Goal: Complete application form: Complete application form

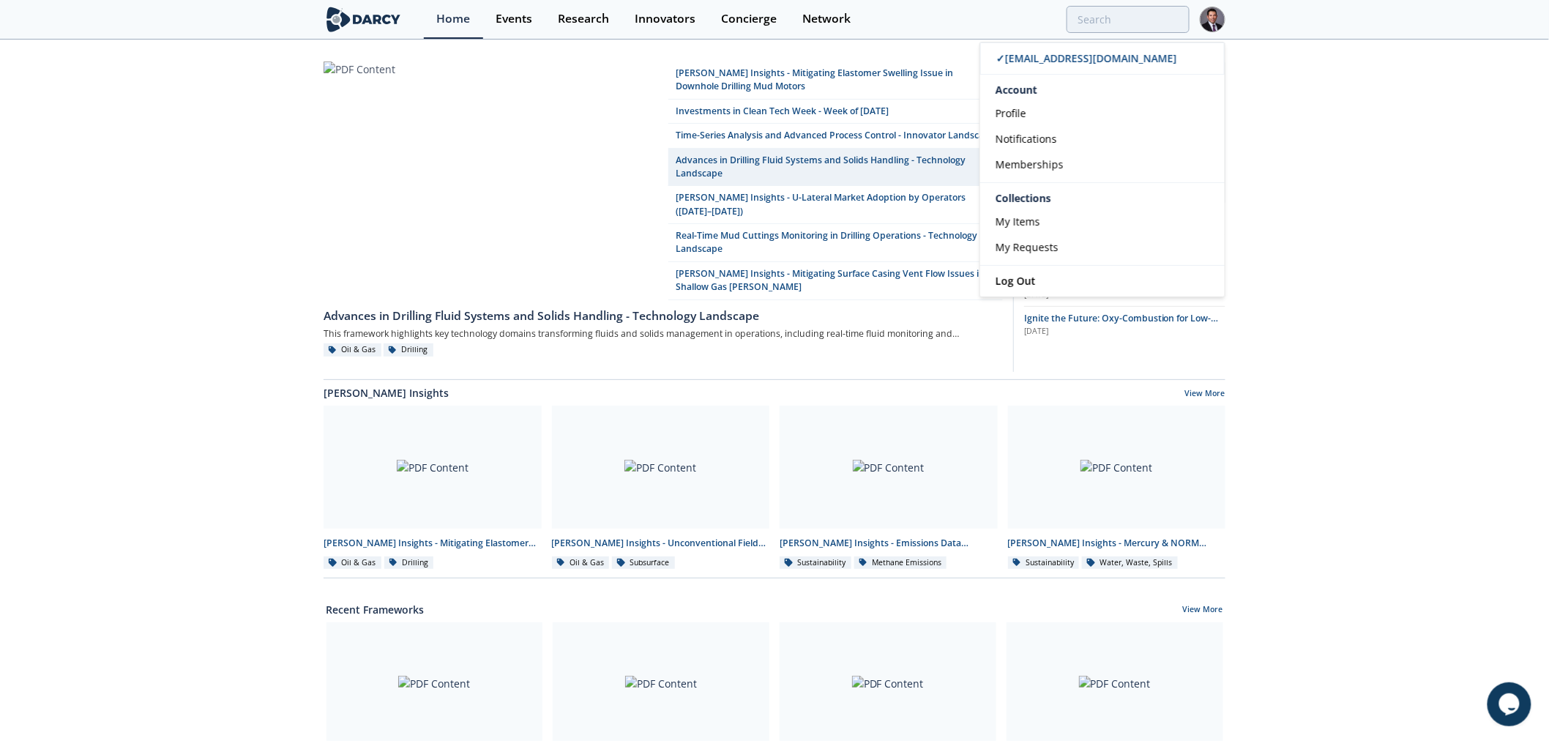
click at [1328, 325] on div "[PERSON_NAME] Insights - Mitigating Elastomer Swelling Issue in Downhole Drilli…" at bounding box center [774, 674] width 1549 height 1266
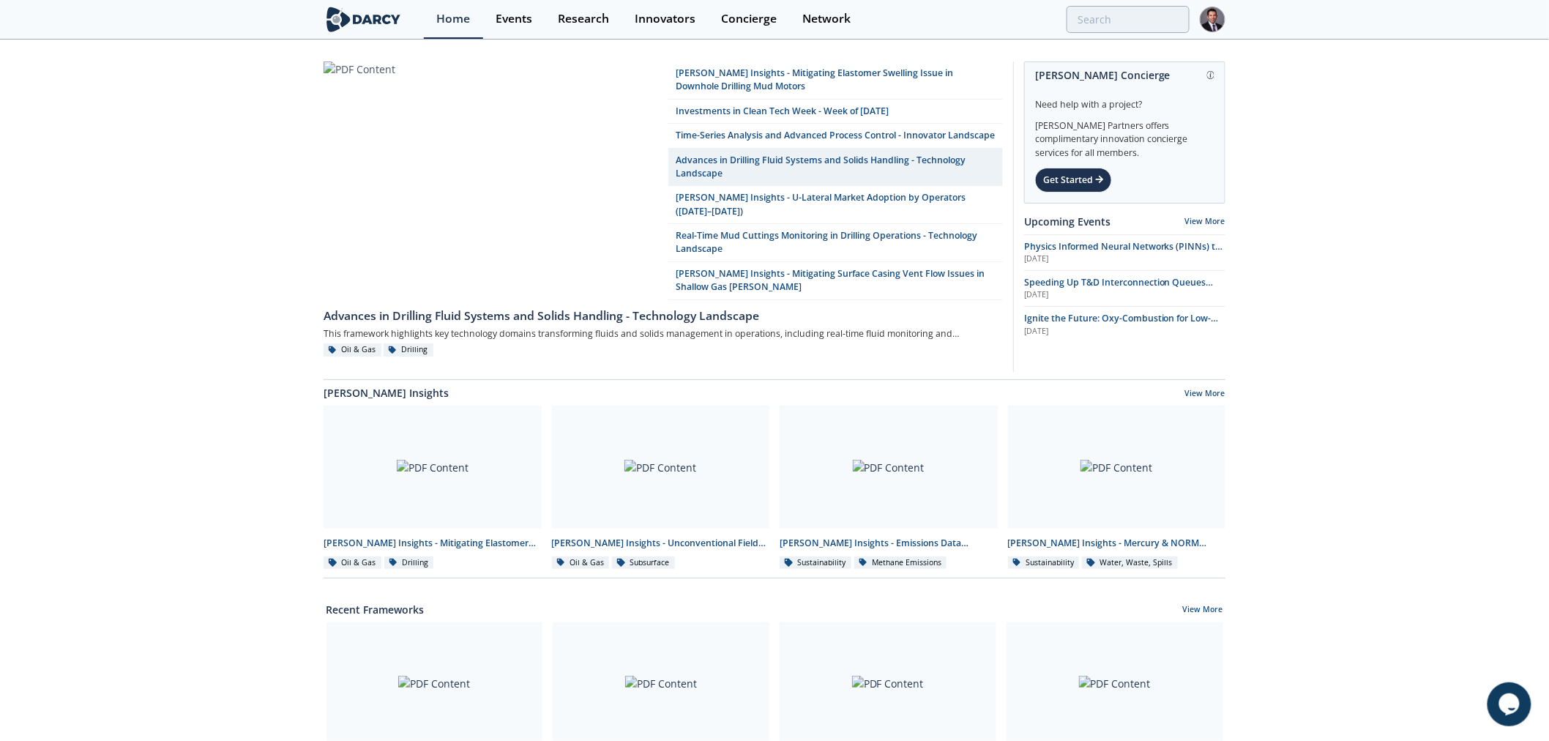
click at [1213, 23] on img at bounding box center [1213, 20] width 26 height 26
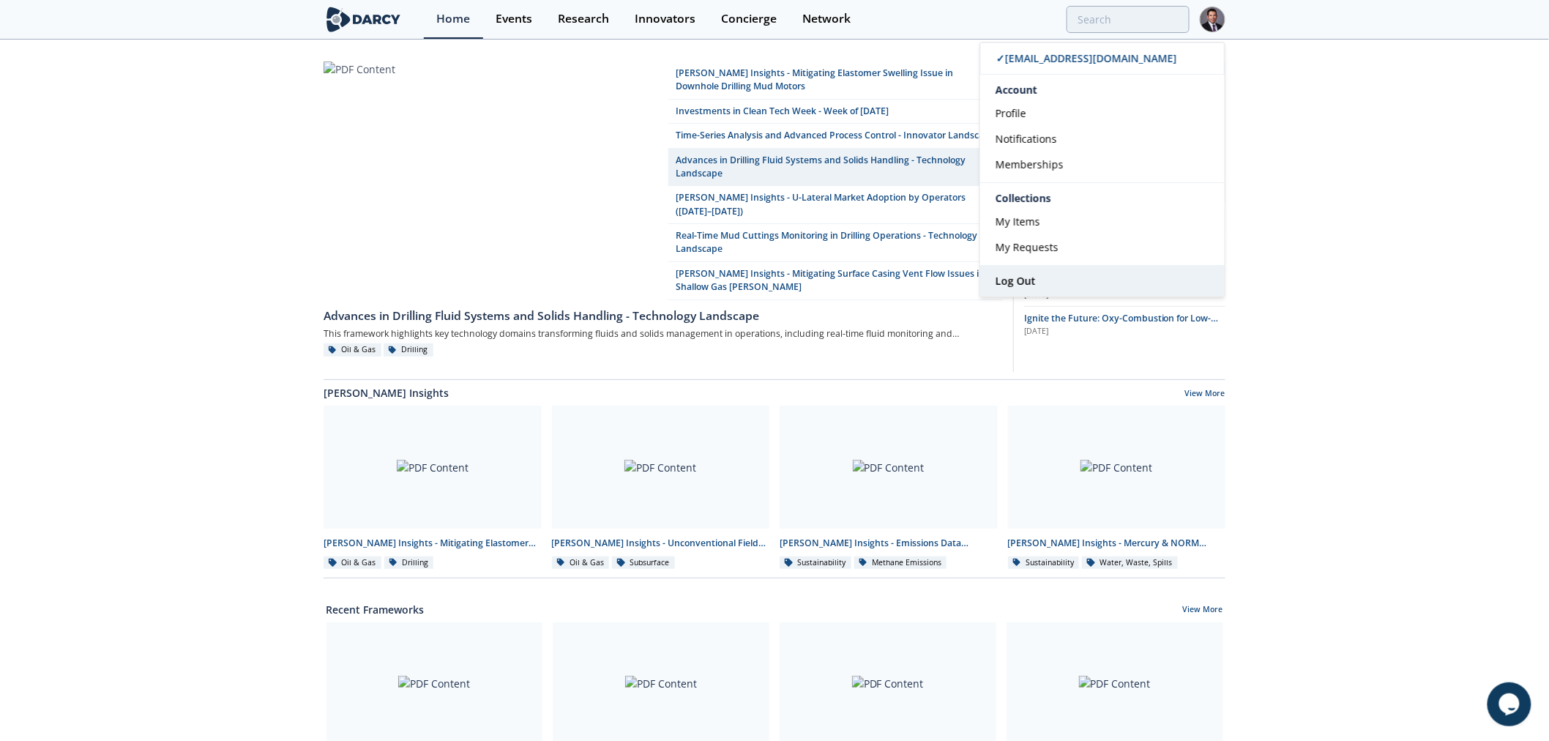
click at [1023, 276] on span "Log Out" at bounding box center [1016, 281] width 40 height 14
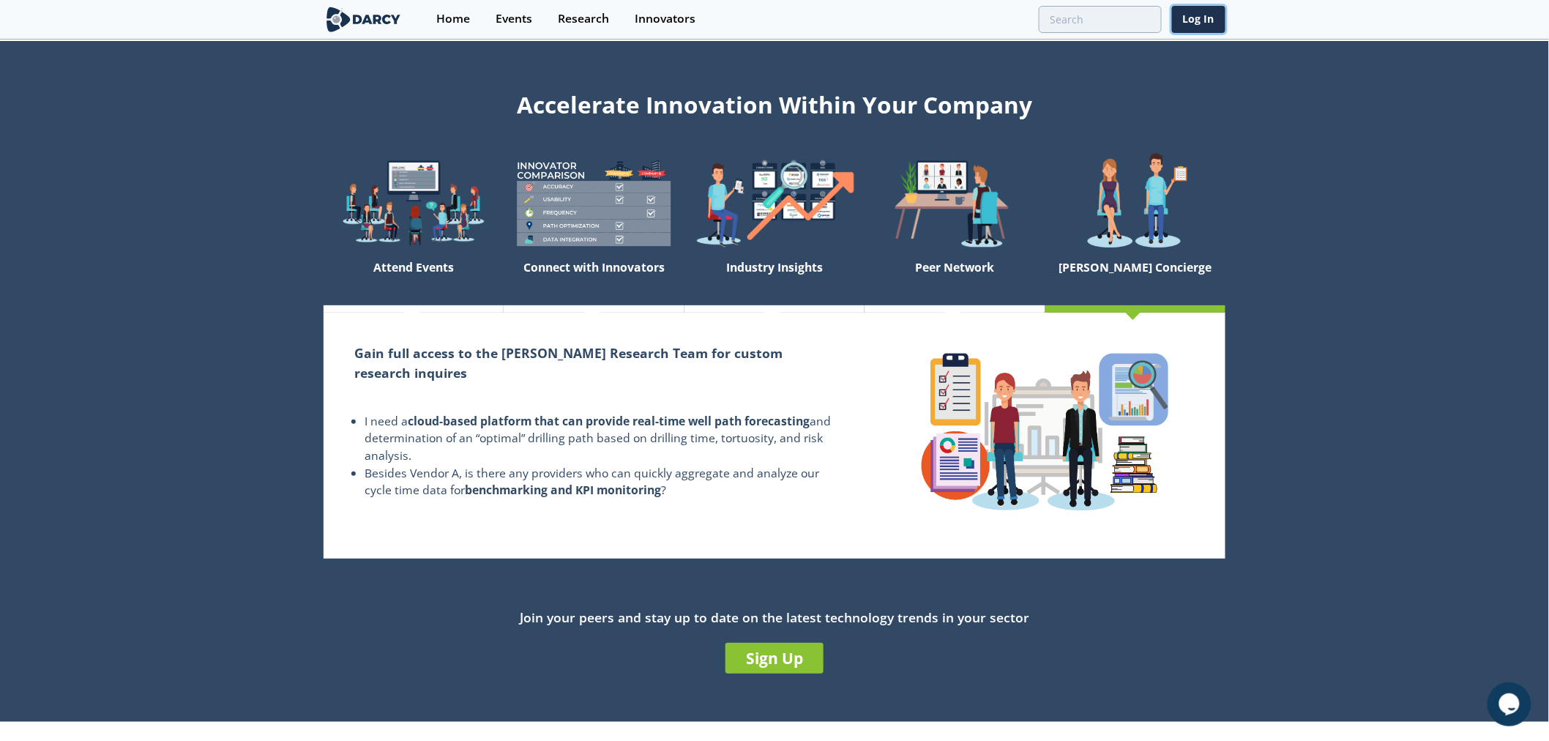
drag, startPoint x: 1201, startPoint y: 17, endPoint x: 1064, endPoint y: 291, distance: 305.8
click at [1201, 17] on link "Log In" at bounding box center [1198, 19] width 53 height 27
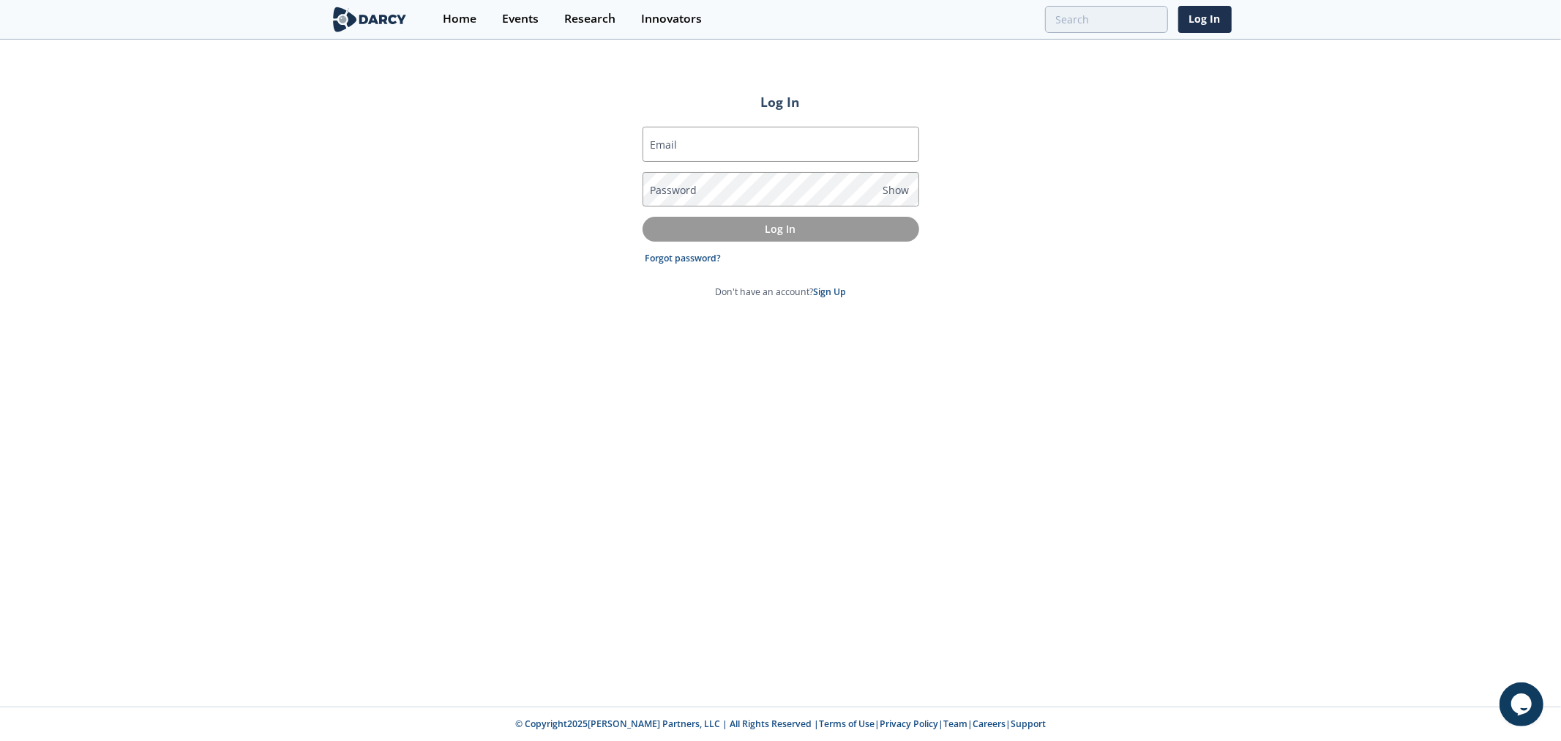
type input "ccarroll@terraep.com"
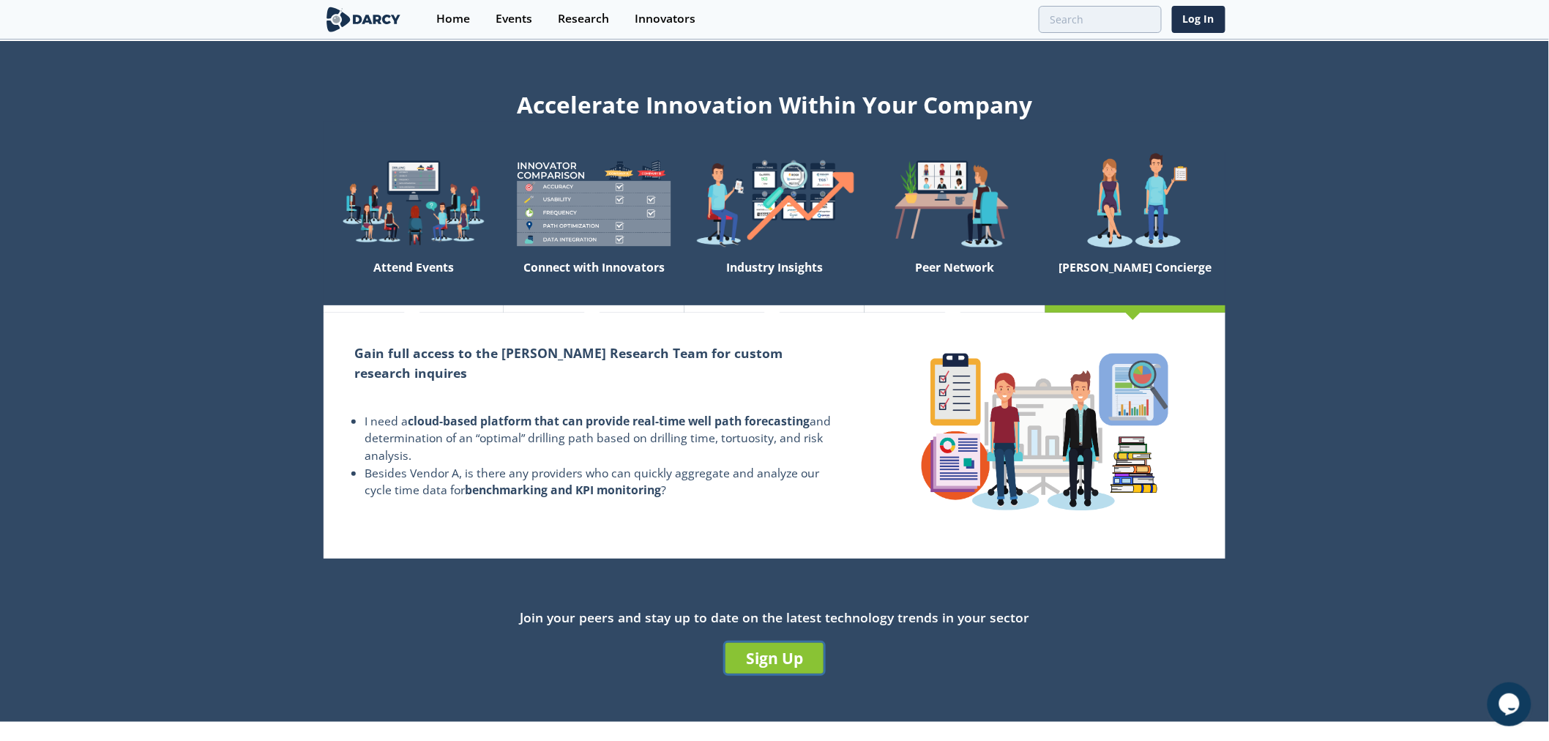
click at [777, 663] on link "Sign Up" at bounding box center [774, 658] width 98 height 31
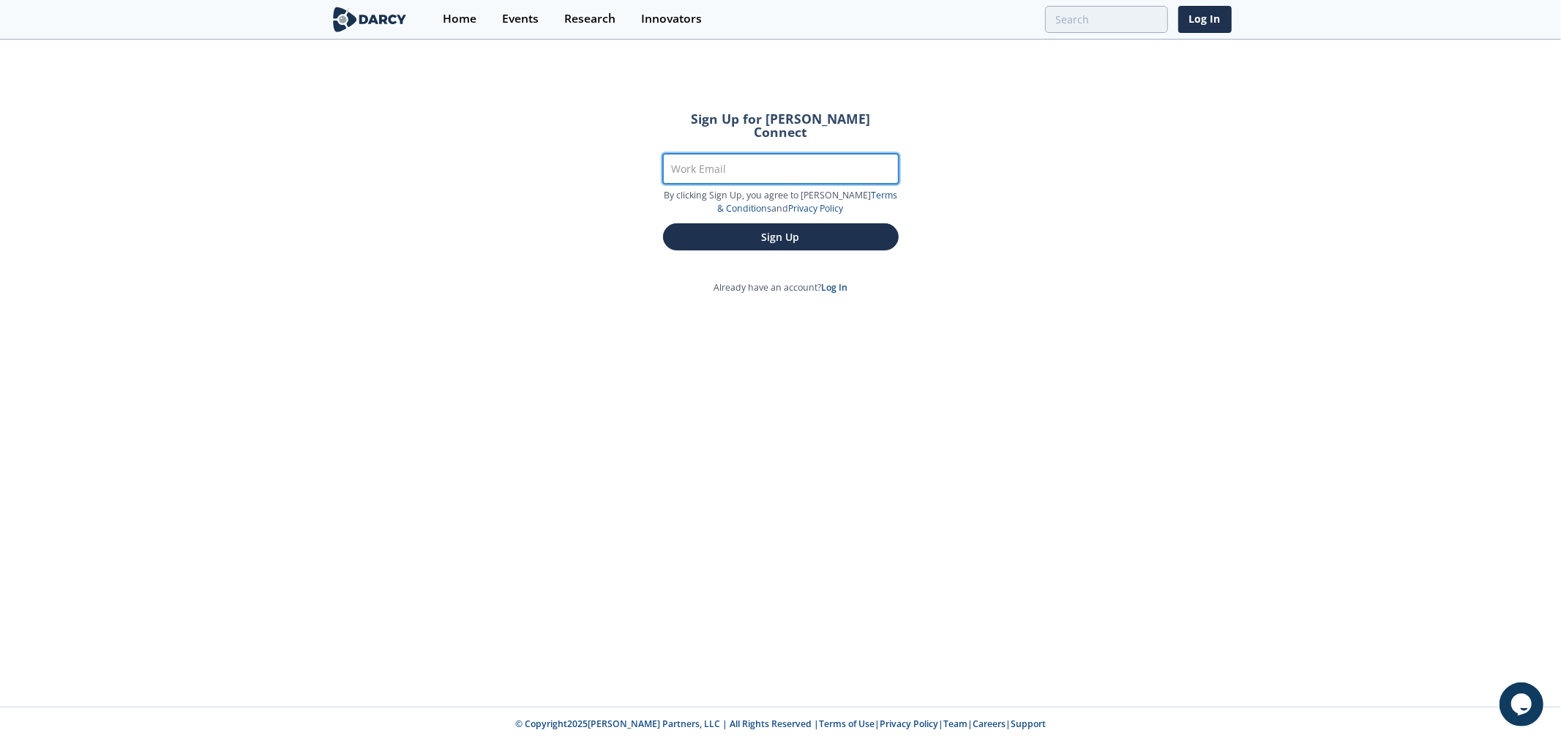
click at [705, 155] on input "Work Email" at bounding box center [781, 169] width 236 height 30
paste input "christian.carroll@darcypartners.com"
type input "christian.carroll@darcypartners.com"
click at [1104, 176] on div "Sign Up for Darcy Connect Work Email christian.carroll@darcypartners.com By cli…" at bounding box center [780, 373] width 1561 height 665
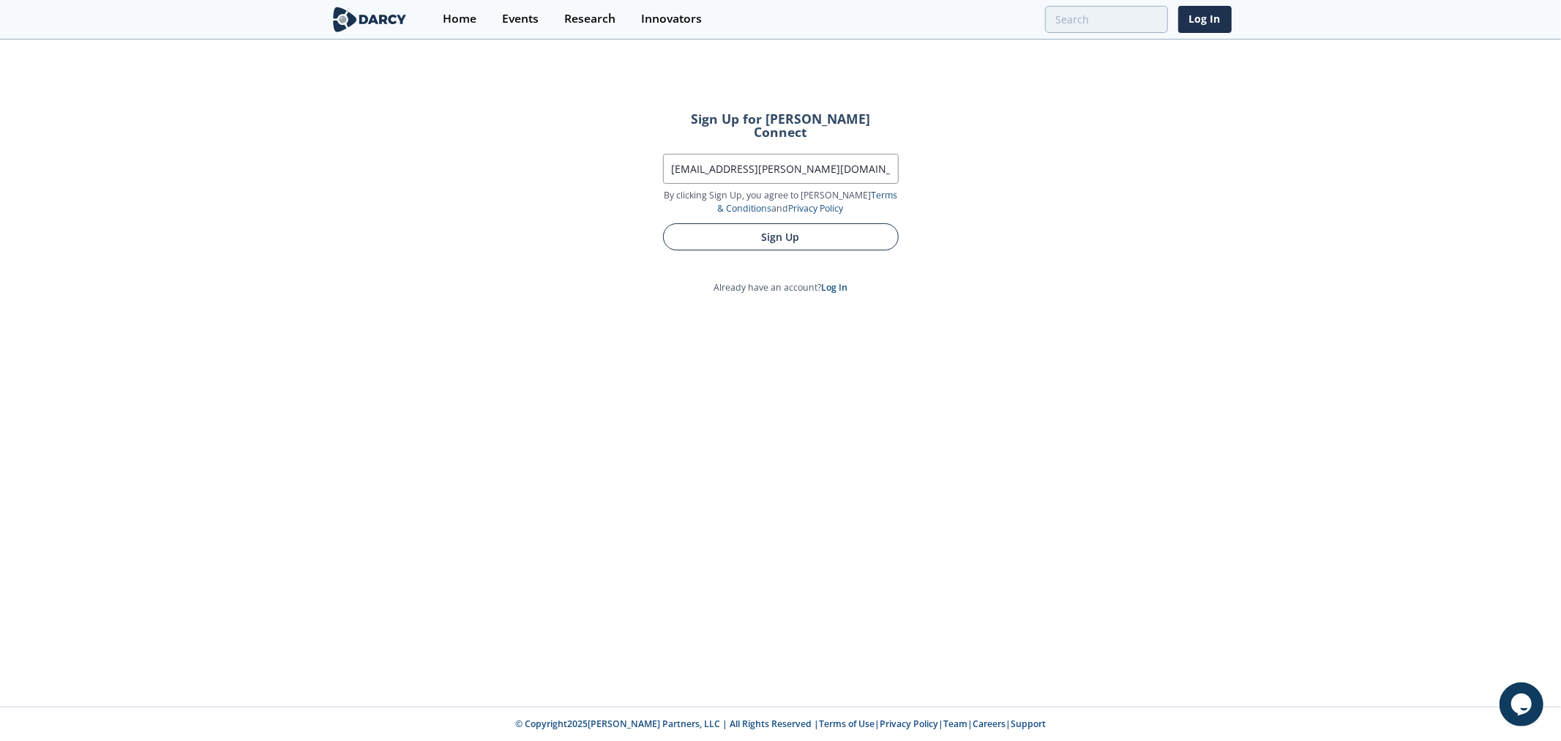
click at [789, 223] on button "Sign Up" at bounding box center [781, 236] width 236 height 27
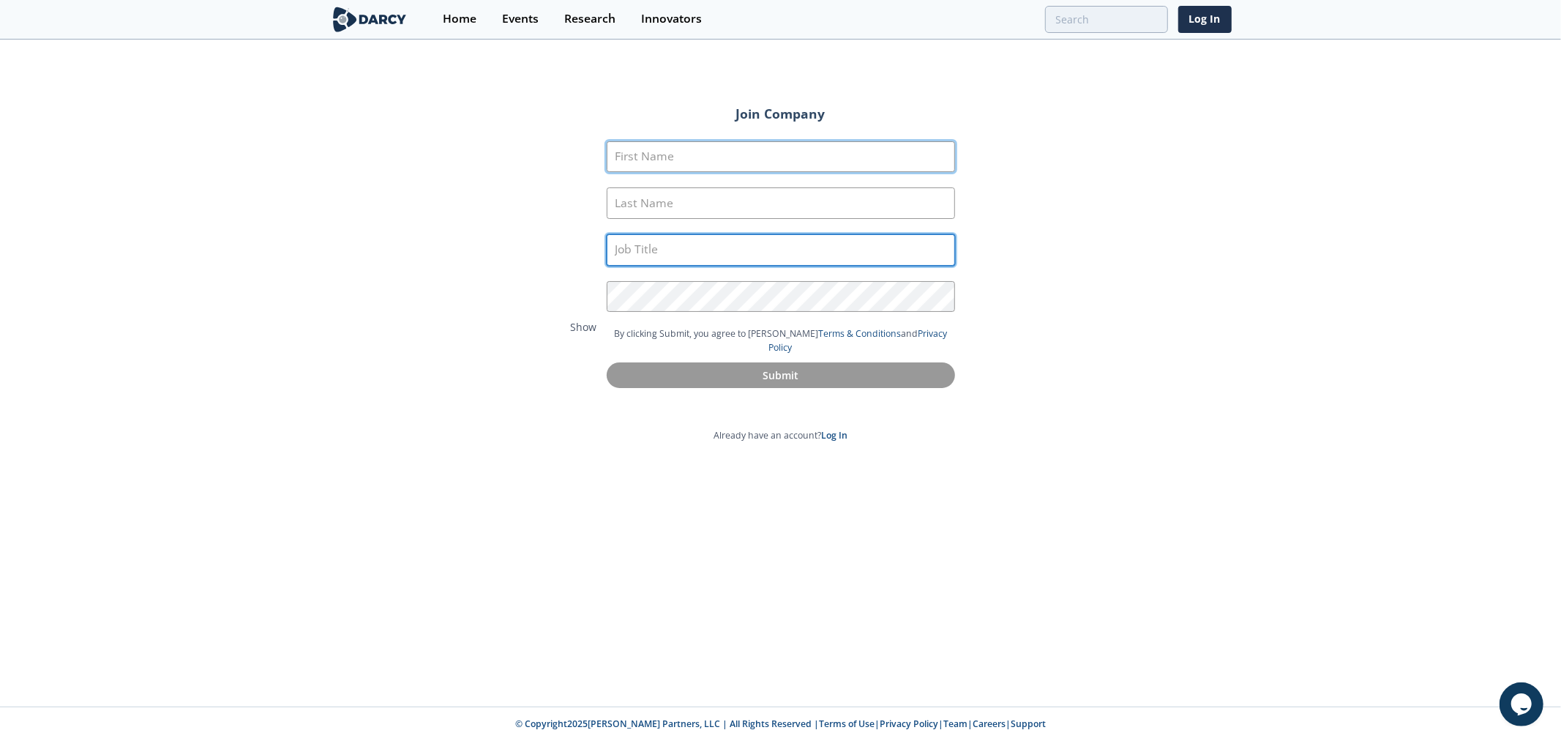
type input "[EMAIL_ADDRESS][DOMAIN_NAME]"
click at [753, 160] on input "First Name" at bounding box center [781, 156] width 348 height 31
type input "Christian"
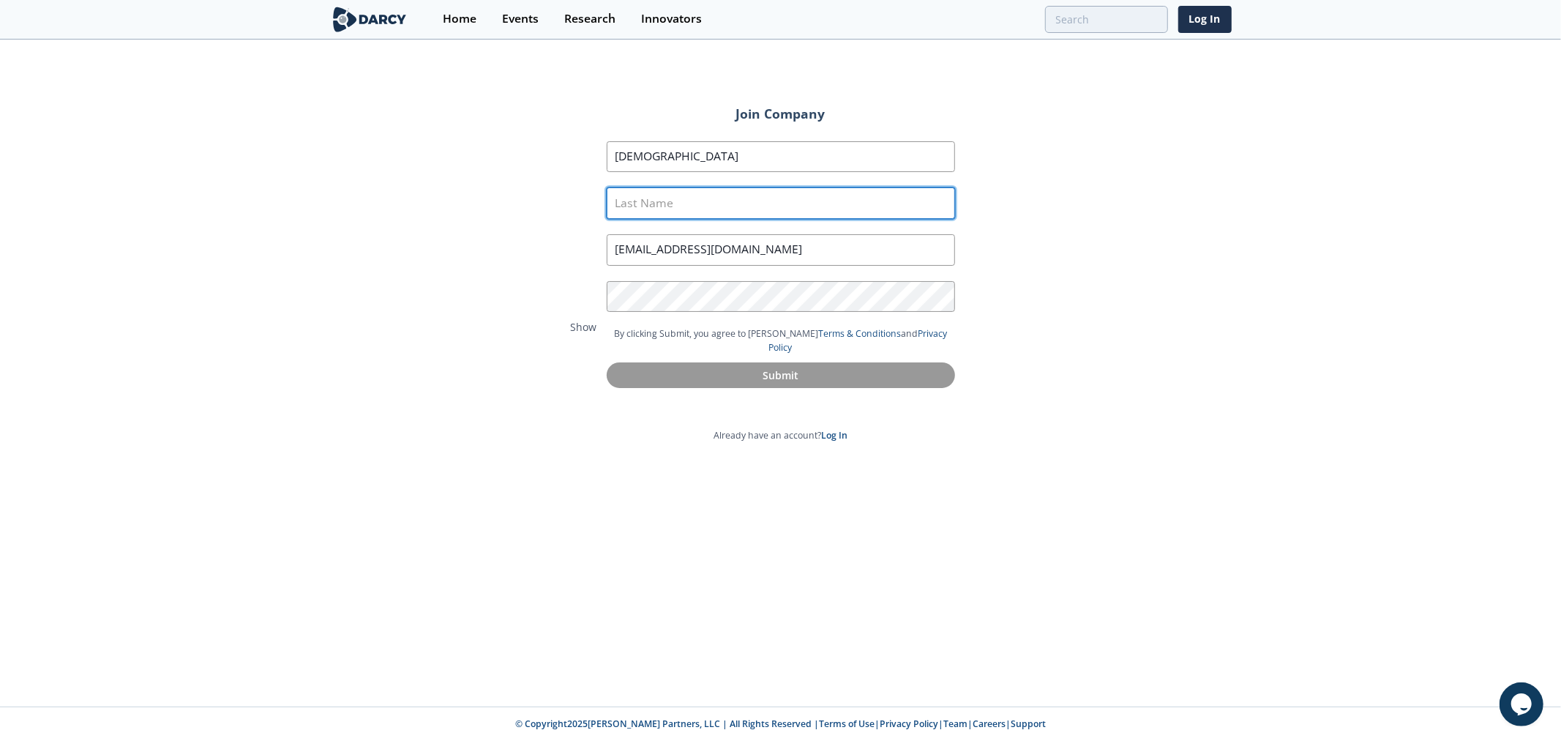
type input "Carroll"
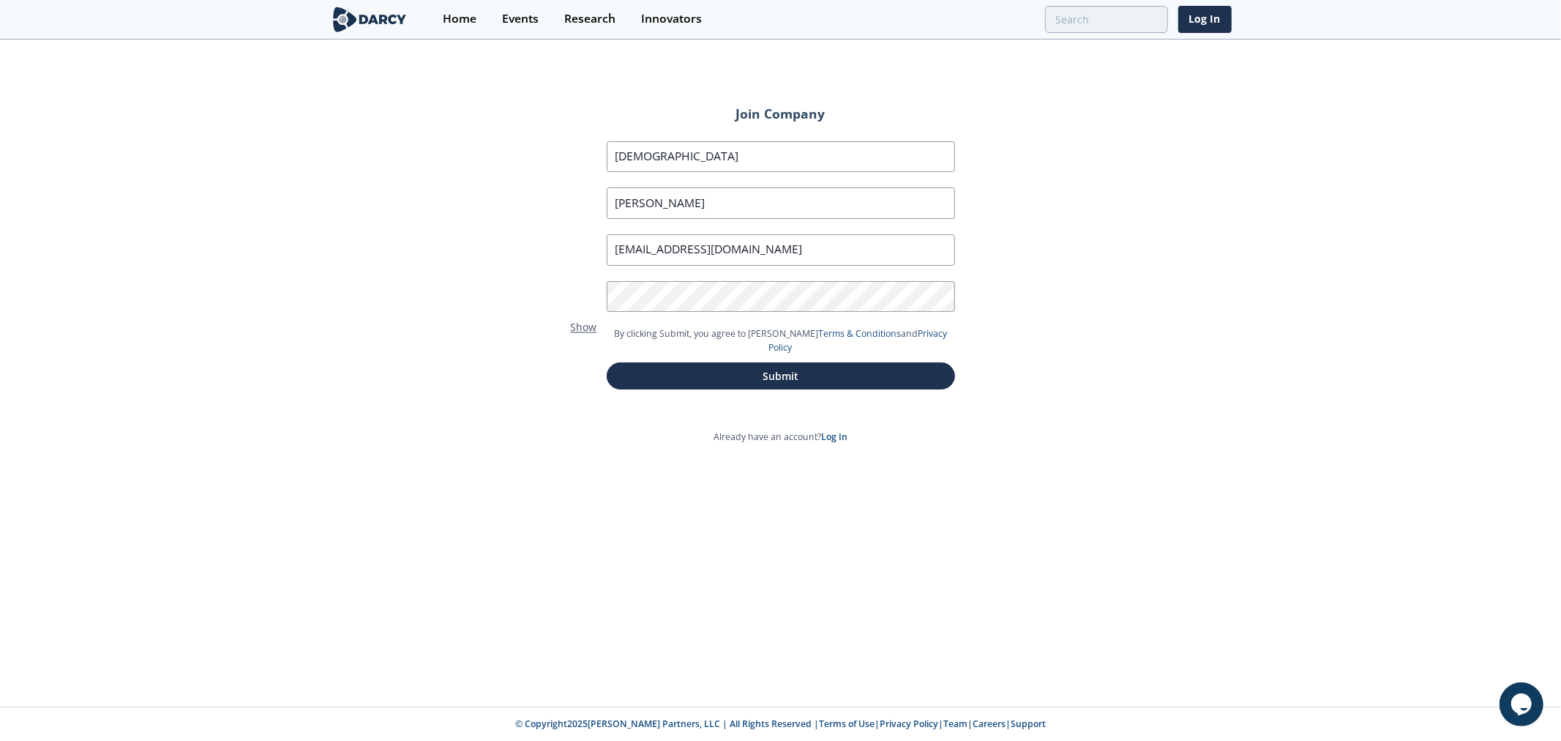
click at [597, 320] on span "Show" at bounding box center [584, 327] width 26 height 15
drag, startPoint x: 799, startPoint y: 254, endPoint x: 829, endPoint y: 250, distance: 30.3
click at [799, 254] on input "[EMAIL_ADDRESS][DOMAIN_NAME]" at bounding box center [781, 249] width 348 height 31
drag, startPoint x: 781, startPoint y: 231, endPoint x: 484, endPoint y: 231, distance: 297.2
click at [492, 231] on div "Join Company First Name Christian Last Name Carroll Job Title ccarroll@terraep.…" at bounding box center [780, 373] width 1561 height 665
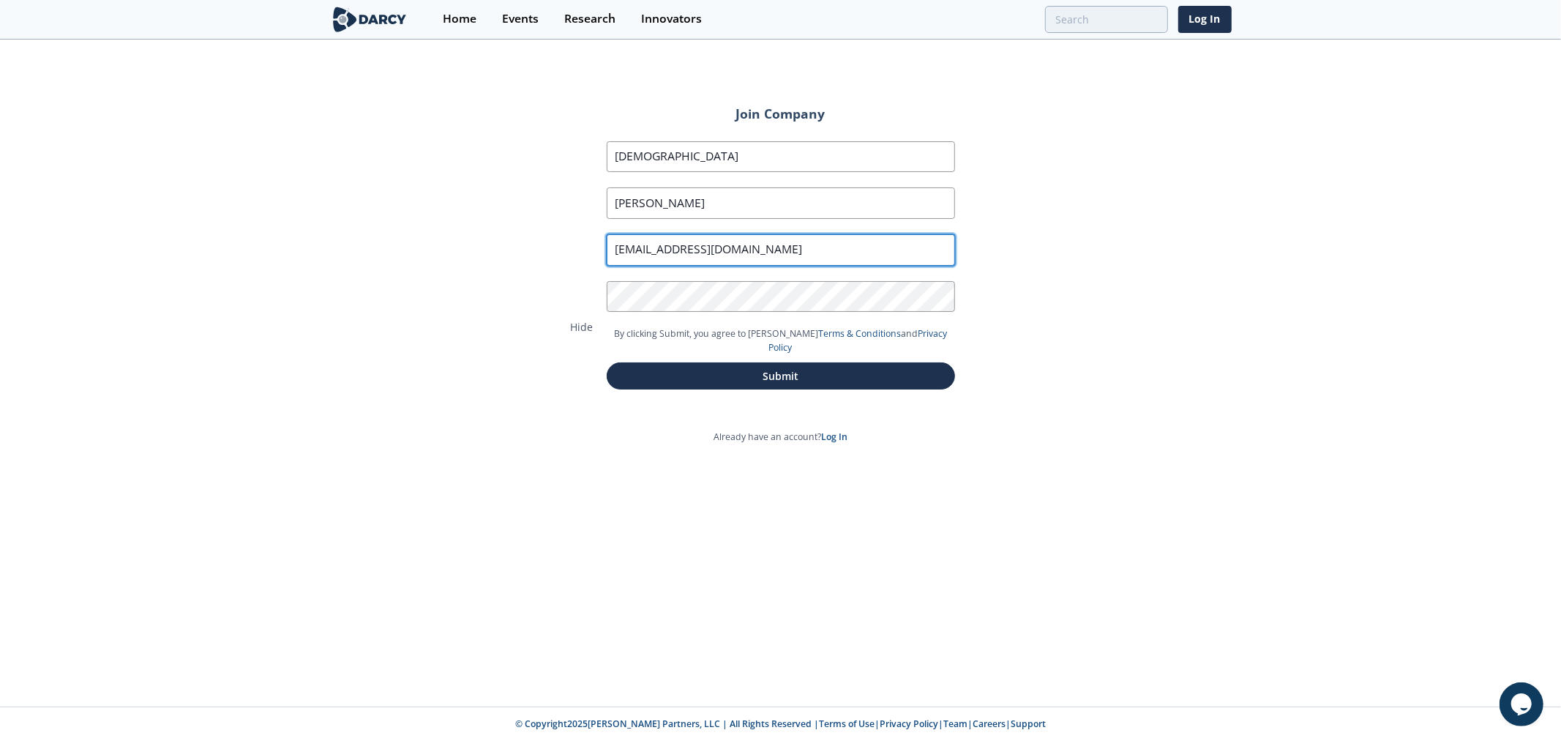
drag, startPoint x: 794, startPoint y: 250, endPoint x: 690, endPoint y: 253, distance: 103.3
click at [458, 250] on div "Join Company First Name Christian Last Name Carroll Job Title ccarroll@terraep.…" at bounding box center [780, 373] width 1561 height 665
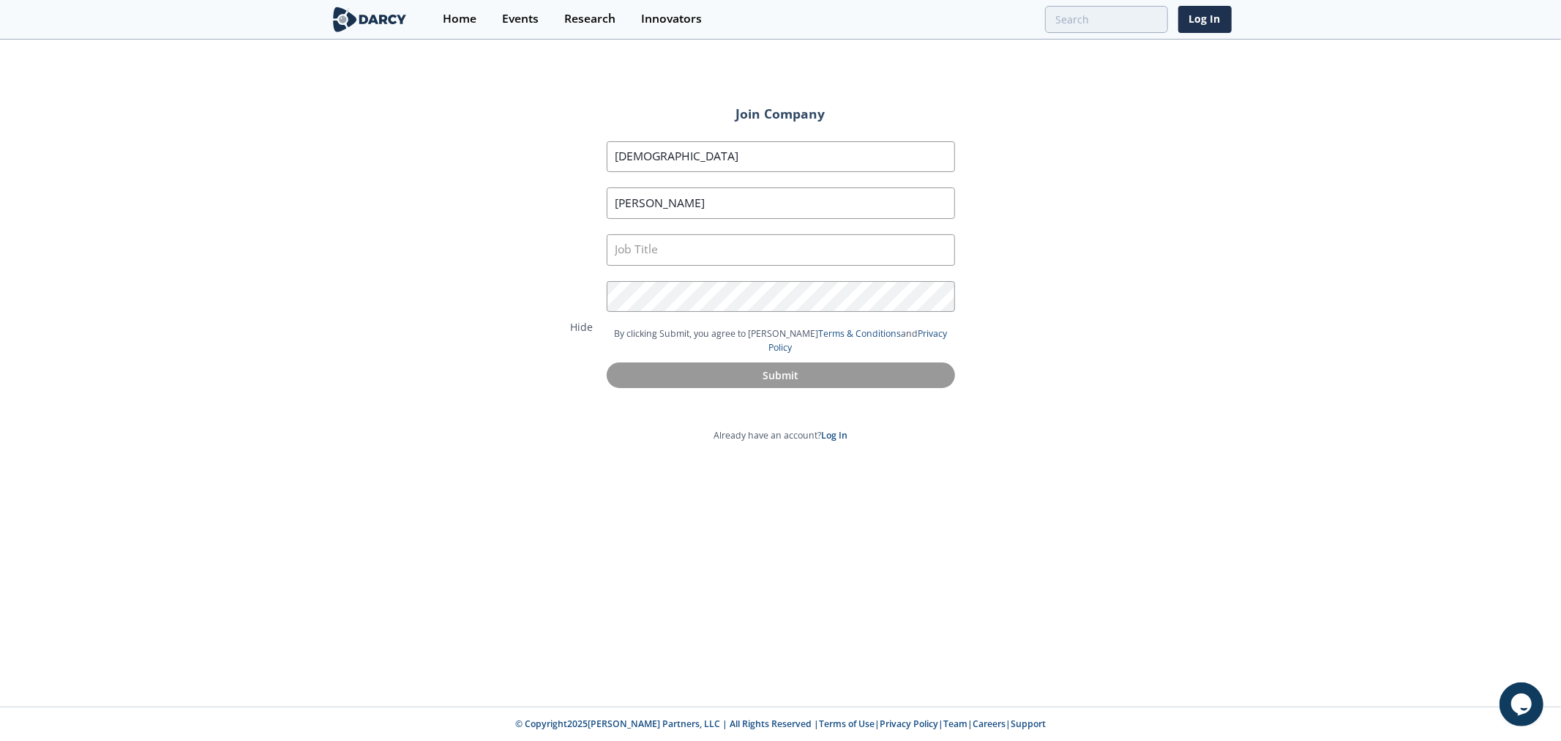
drag, startPoint x: 1191, startPoint y: 253, endPoint x: 1162, endPoint y: 258, distance: 29.9
click at [1191, 252] on div "Join Company First Name Christian Last Name Carroll Job Title Password Hide By …" at bounding box center [780, 373] width 1561 height 665
click at [671, 254] on input "text" at bounding box center [781, 249] width 348 height 31
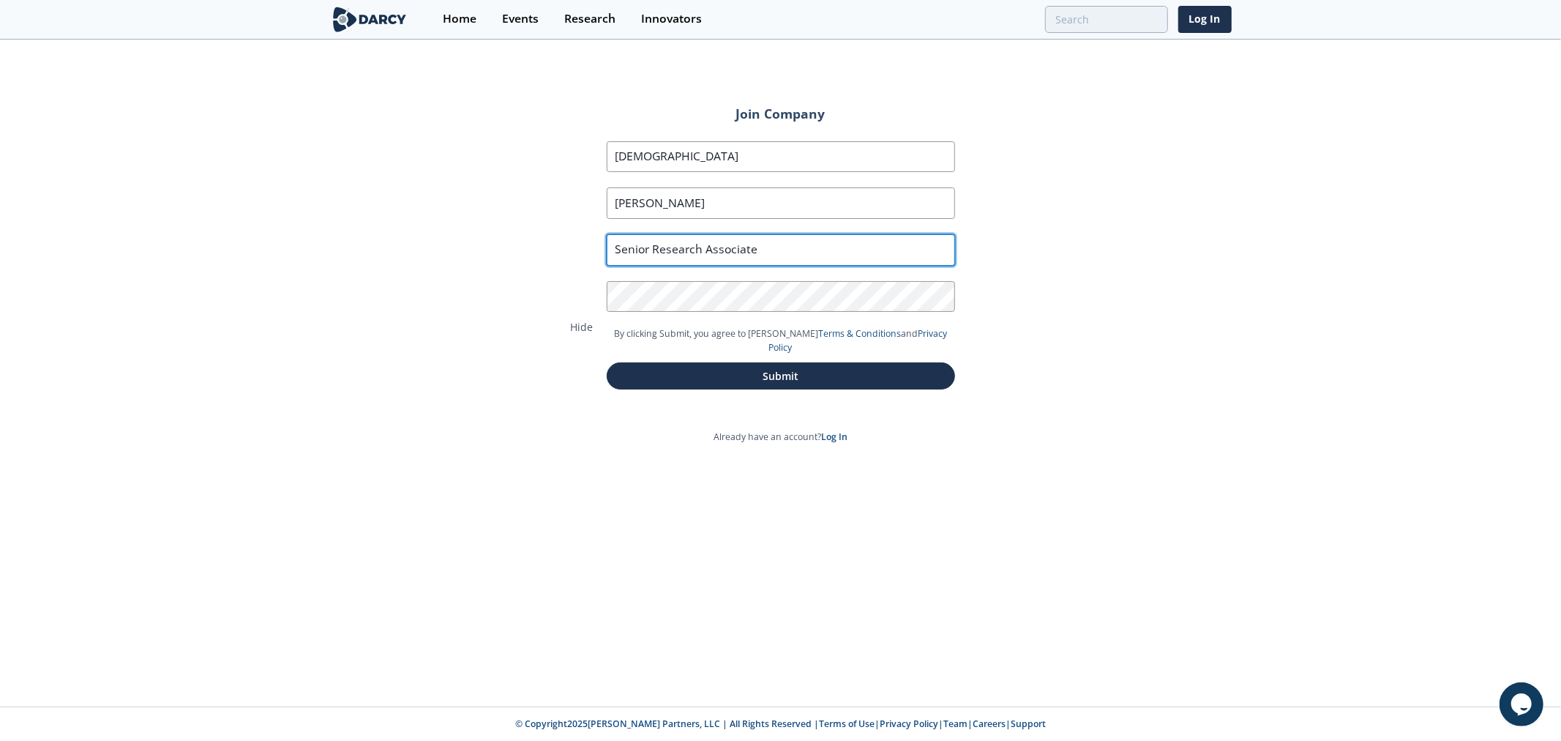
type input "Senior Research Associate"
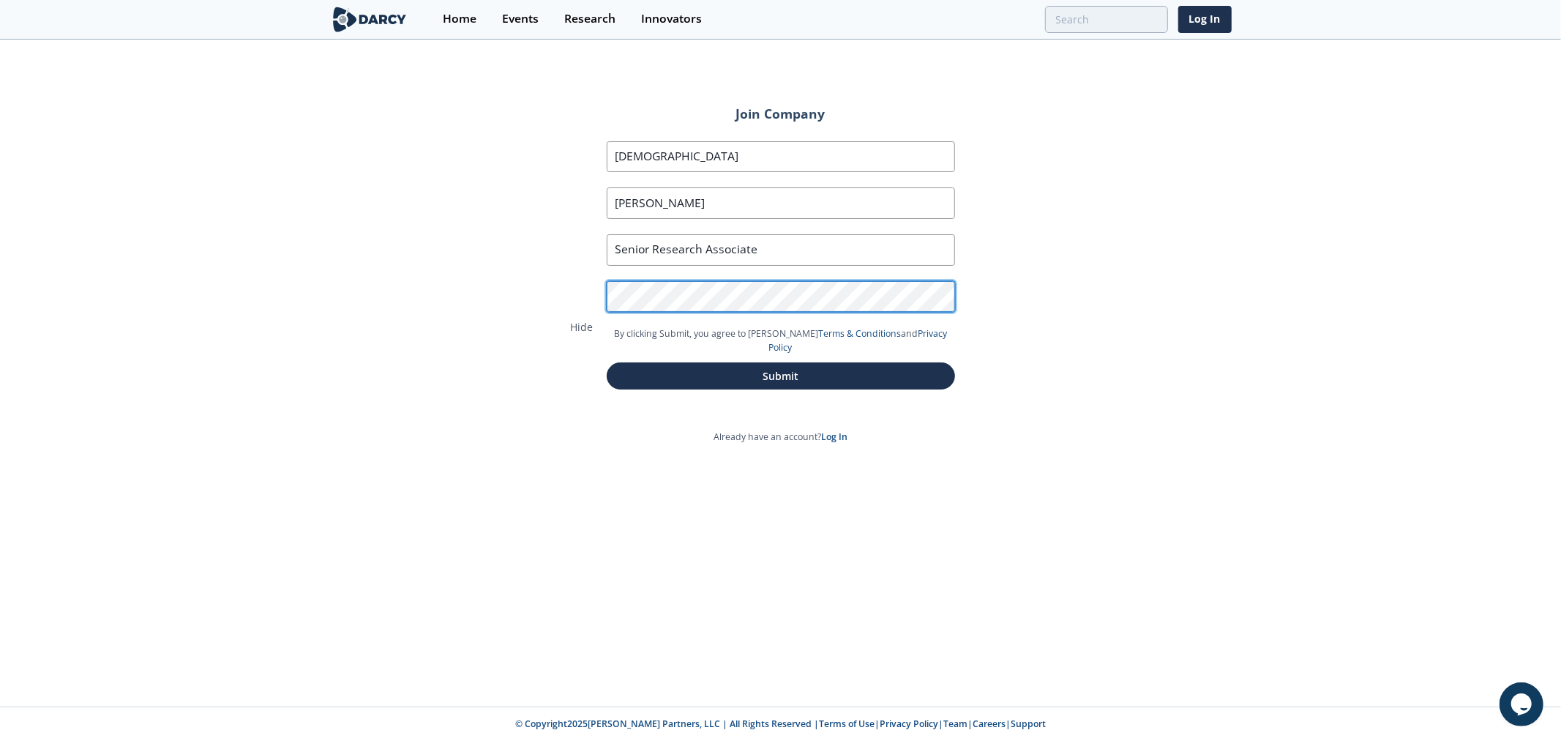
click at [564, 299] on div "Join Company First Name Christian Last Name Carroll Job Title Senior Research A…" at bounding box center [780, 373] width 1561 height 665
click at [1261, 301] on div "Join Company First Name Christian Last Name Carroll Job Title Senior Research A…" at bounding box center [780, 373] width 1561 height 665
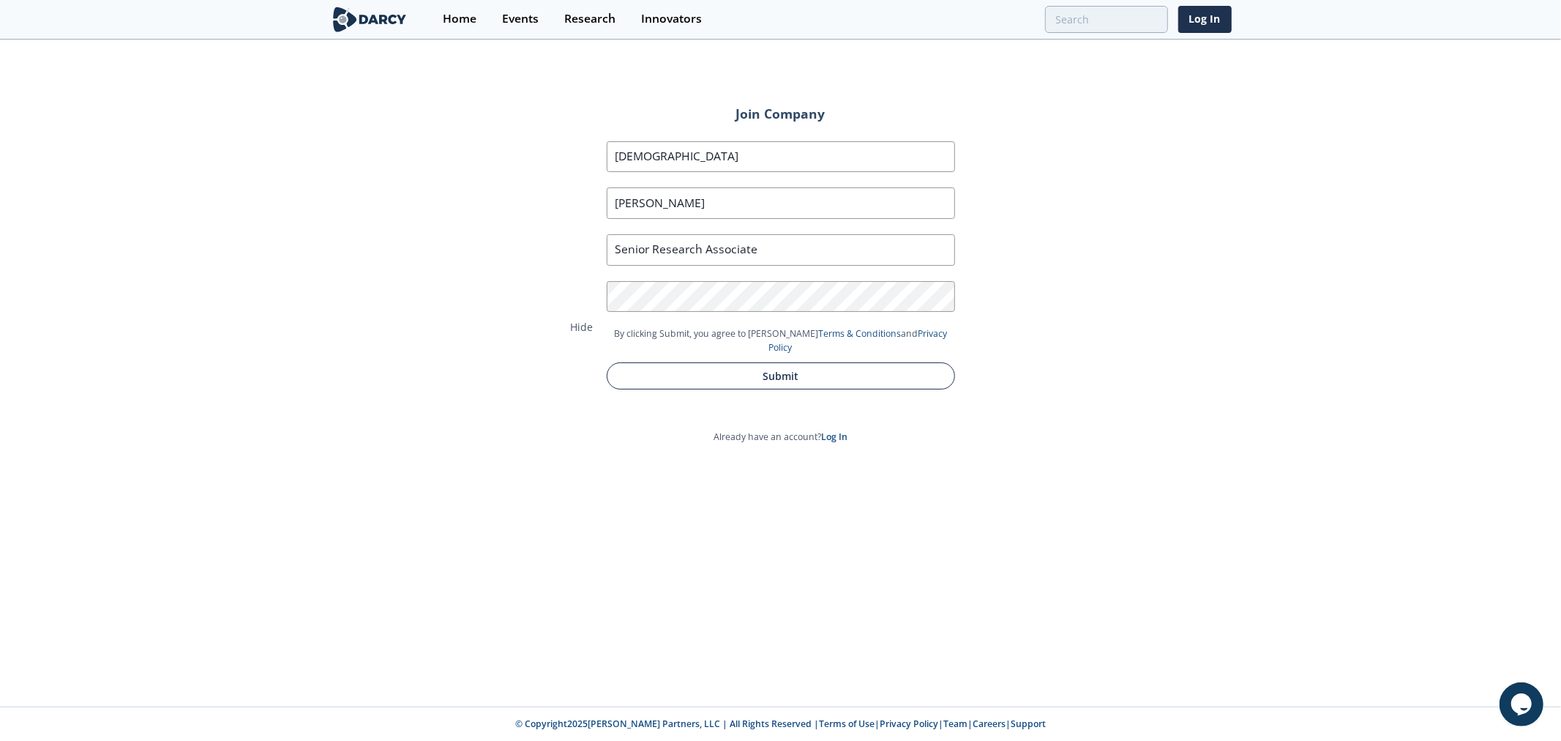
drag, startPoint x: 765, startPoint y: 359, endPoint x: 795, endPoint y: 359, distance: 30.0
click at [764, 362] on button "Submit" at bounding box center [781, 375] width 348 height 27
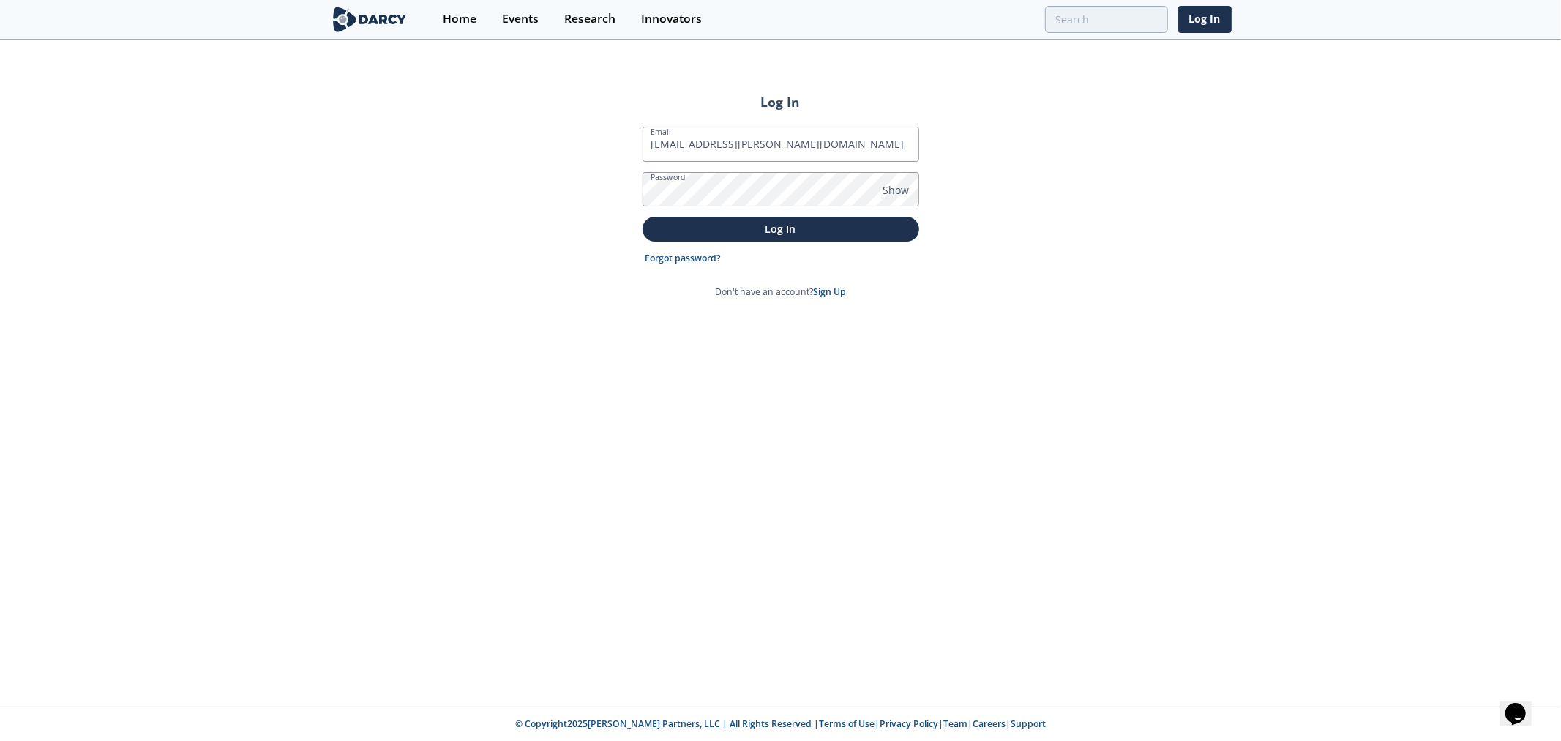
click at [896, 740] on com-1password-button at bounding box center [780, 741] width 1561 height 0
click at [1018, 206] on div "Log In Email [PERSON_NAME][EMAIL_ADDRESS][PERSON_NAME][DOMAIN_NAME] Password Sh…" at bounding box center [780, 373] width 1561 height 665
click at [859, 223] on p "Log In" at bounding box center [781, 228] width 256 height 15
